Goal: Task Accomplishment & Management: Manage account settings

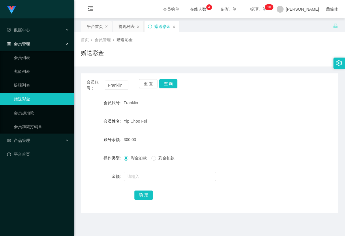
drag, startPoint x: 232, startPoint y: 98, endPoint x: 186, endPoint y: 41, distance: 73.4
click at [231, 98] on div "Franklin" at bounding box center [199, 103] width 150 height 12
click at [123, 28] on div "提现列表" at bounding box center [126, 26] width 16 height 11
